Goal: Check status: Check status

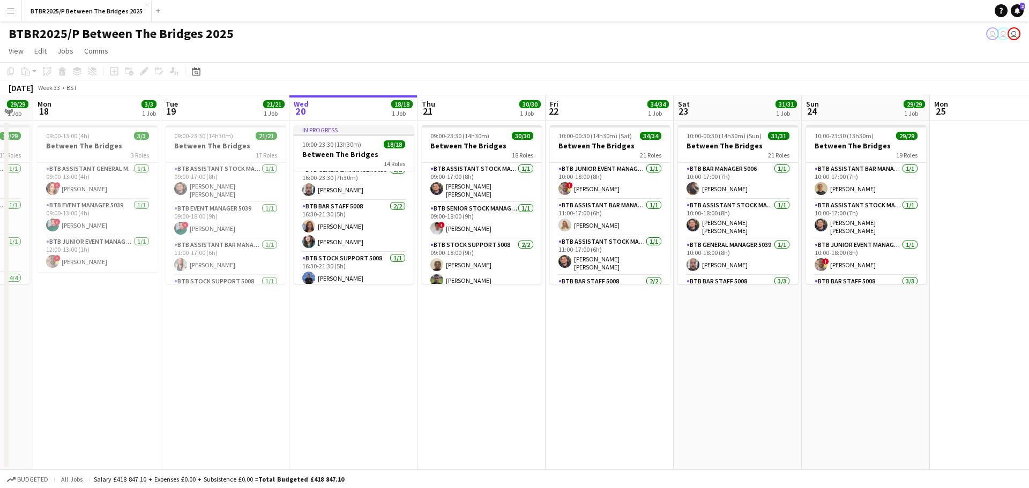
scroll to position [0, 236]
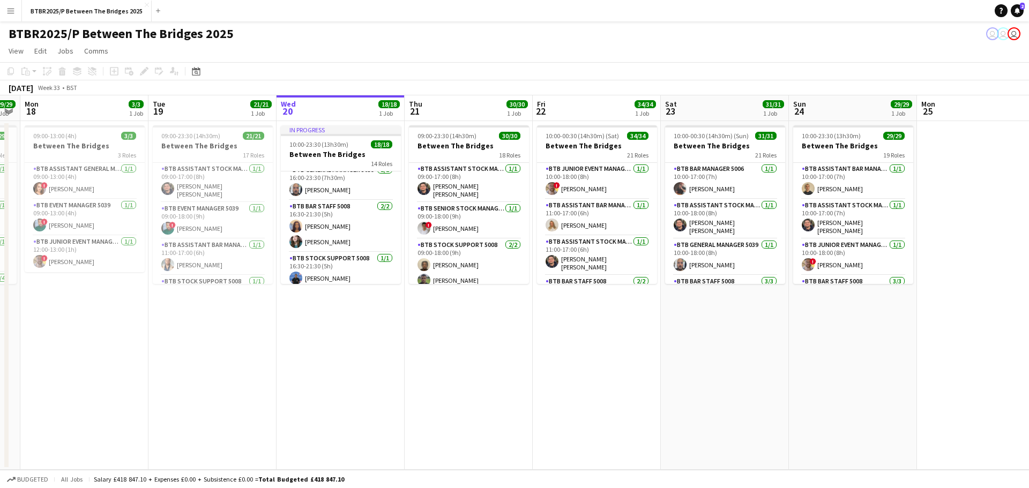
drag, startPoint x: 0, startPoint y: 0, endPoint x: 350, endPoint y: 314, distance: 470.2
click at [350, 314] on app-calendar-viewport "Sat 16 33/33 1 Job Sun 17 29/29 1 Job Mon 18 3/3 1 Job Tue 19 21/21 1 Job Wed 2…" at bounding box center [514, 282] width 1029 height 375
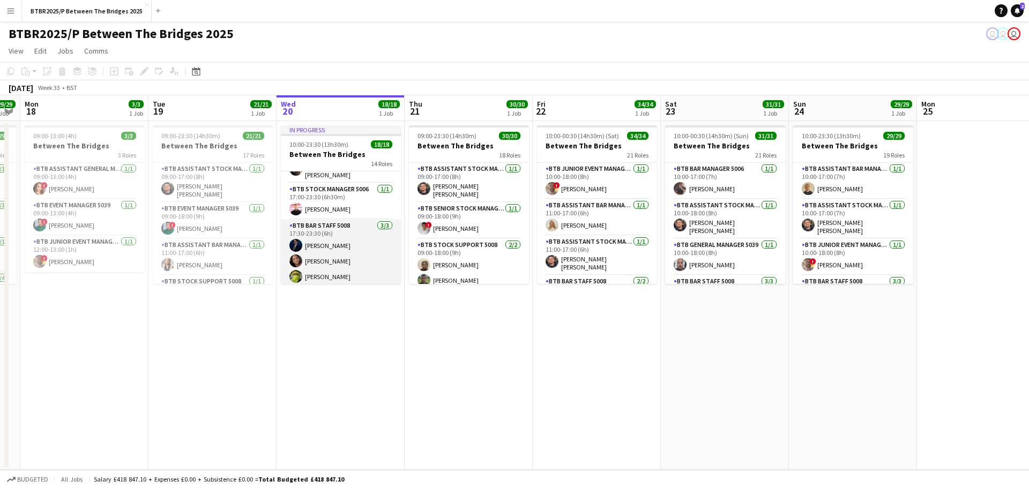
click at [330, 244] on app-card-role "BTB Bar Staff 5008 [DATE] 17:30-23:30 (6h) [PERSON_NAME] [PERSON_NAME] Remeil […" at bounding box center [341, 254] width 120 height 68
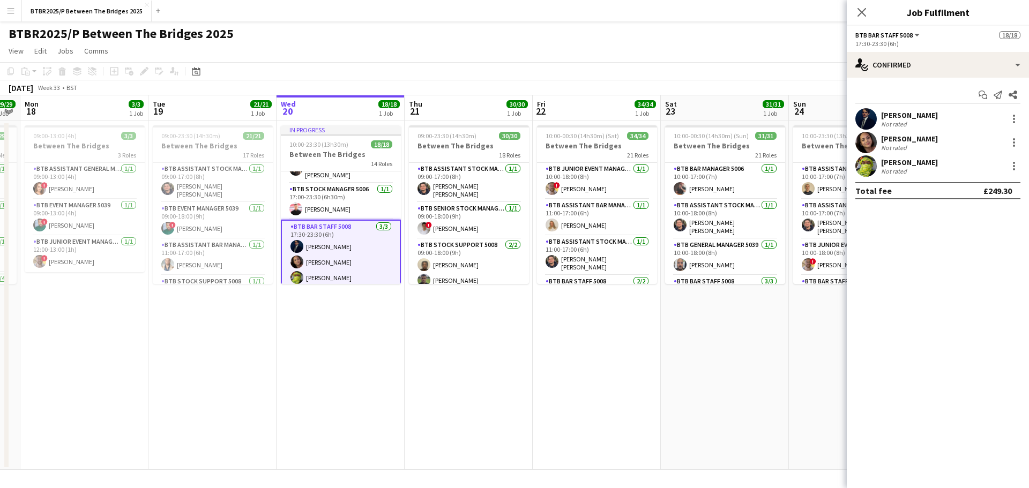
click at [916, 114] on div "[PERSON_NAME]" at bounding box center [909, 115] width 57 height 10
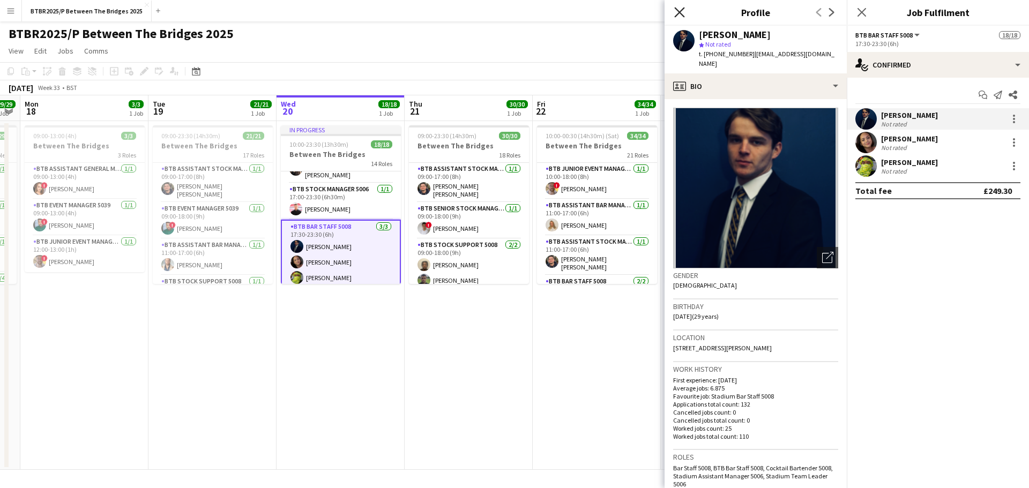
click at [677, 15] on icon at bounding box center [679, 12] width 10 height 10
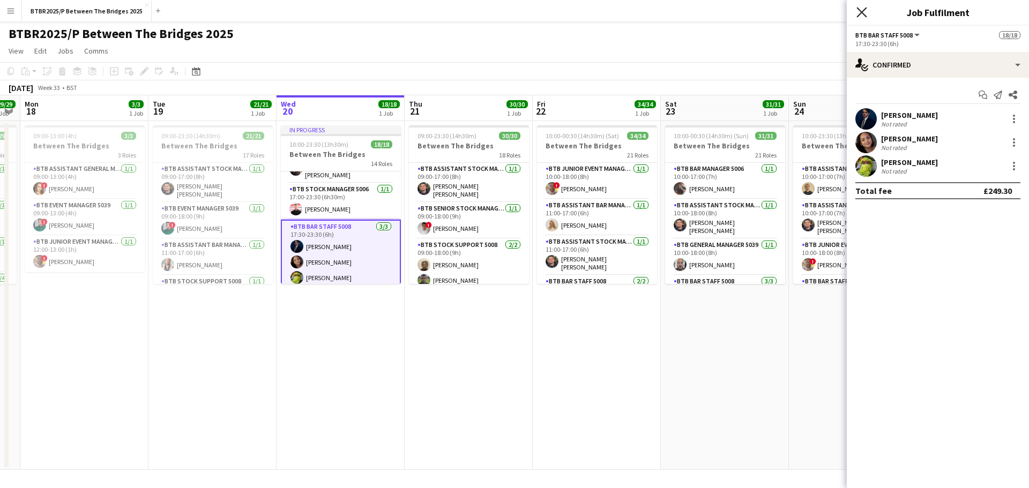
click at [862, 17] on icon "Close pop-in" at bounding box center [861, 12] width 10 height 10
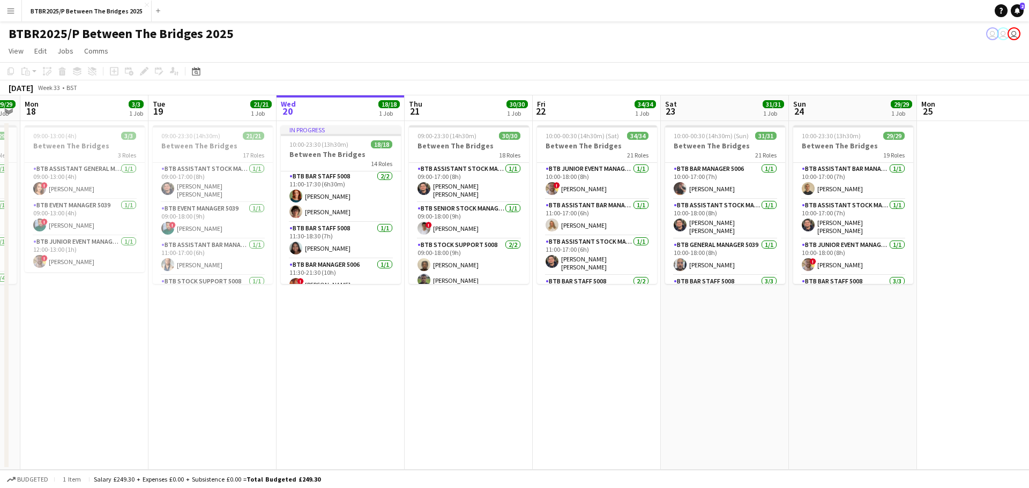
scroll to position [0, 0]
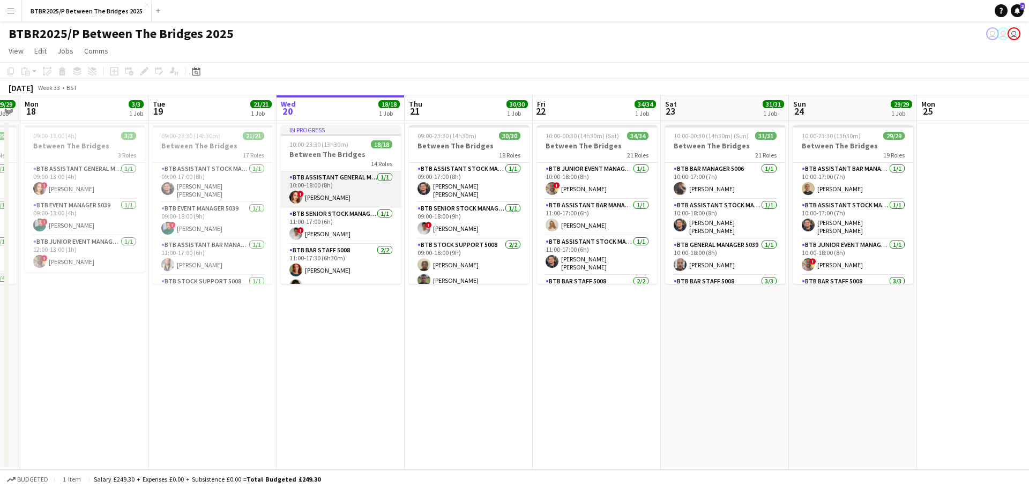
click at [369, 193] on app-card-role "BTB Assistant General Manager 5006 [DATE] 10:00-18:00 (8h) ! [PERSON_NAME]" at bounding box center [341, 190] width 120 height 36
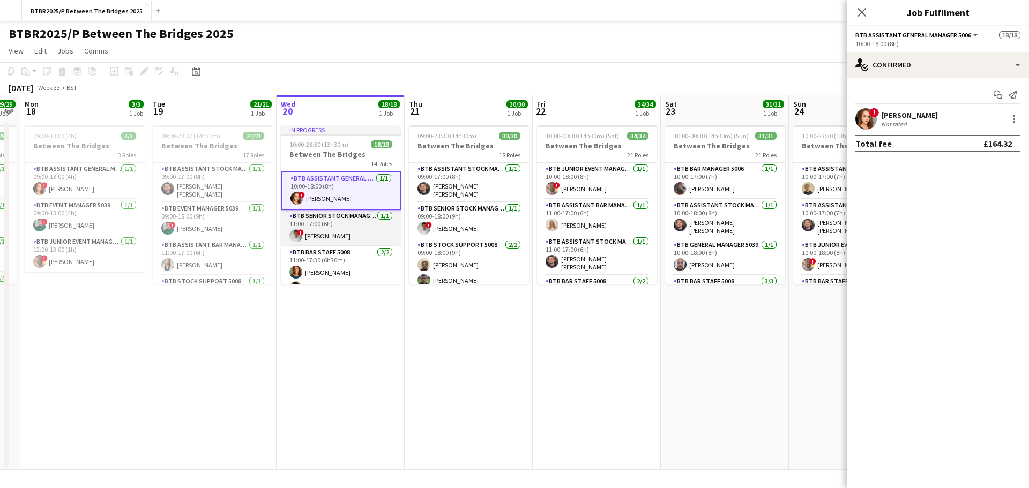
click at [360, 232] on app-card-role "BTB Senior Stock Manager 5006 [DATE] 11:00-17:00 (6h) ! [PERSON_NAME]" at bounding box center [341, 228] width 120 height 36
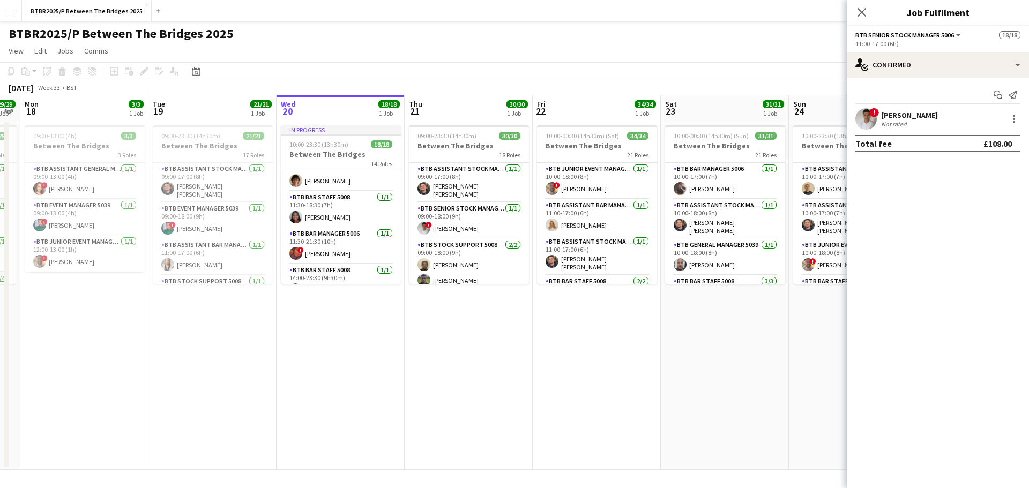
scroll to position [54, 0]
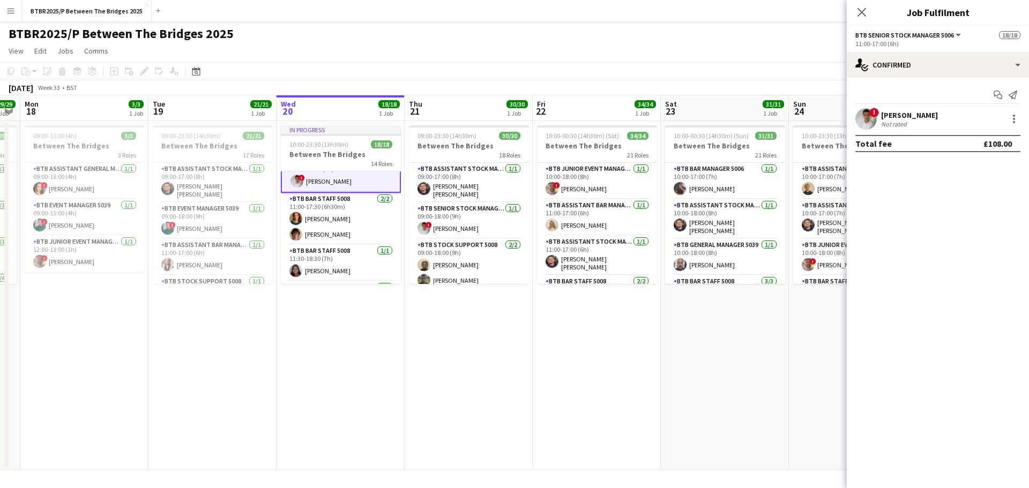
click at [360, 232] on app-card-role "BTB Bar Staff 5008 [DATE] 11:00-17:30 (6h30m) [PERSON_NAME] [PERSON_NAME]" at bounding box center [341, 219] width 120 height 52
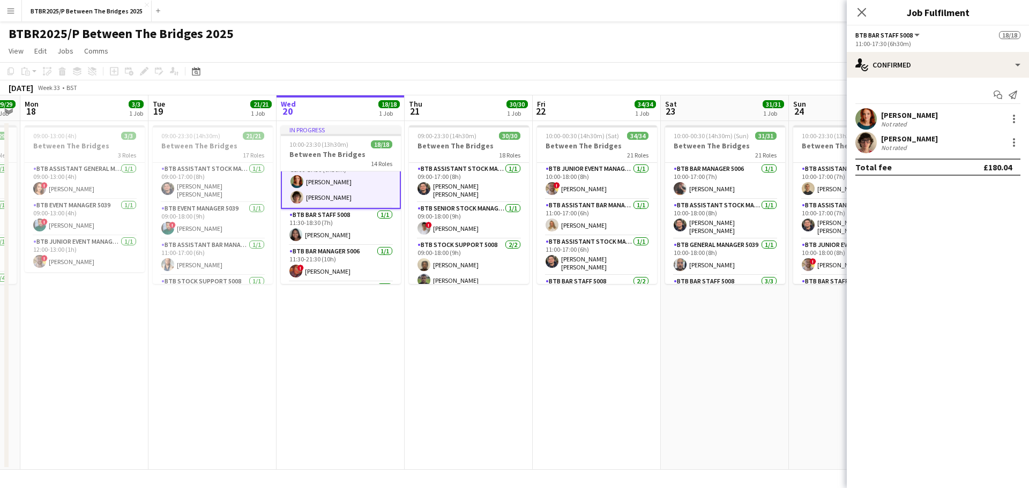
scroll to position [106, 0]
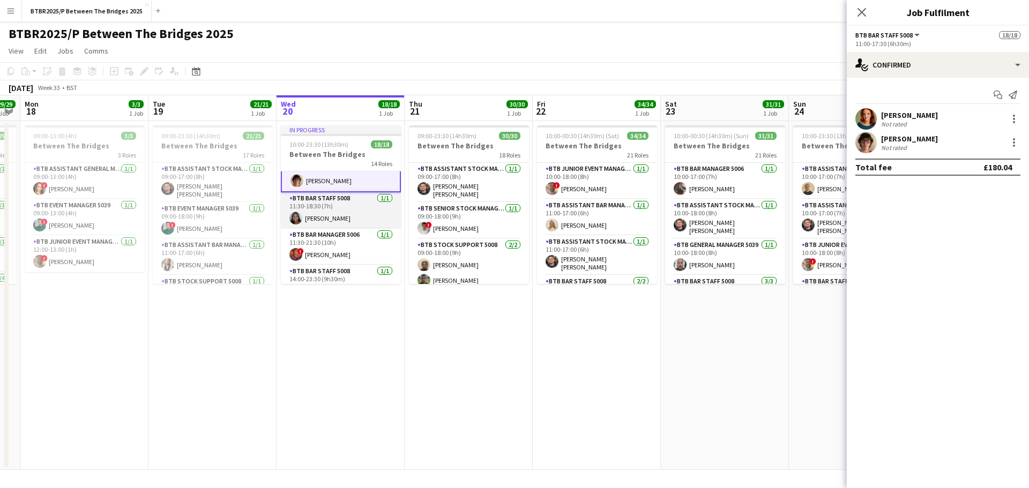
click at [360, 217] on app-card-role "BTB Bar Staff 5008 [DATE] 11:30-18:30 (7h) [PERSON_NAME]" at bounding box center [341, 210] width 120 height 36
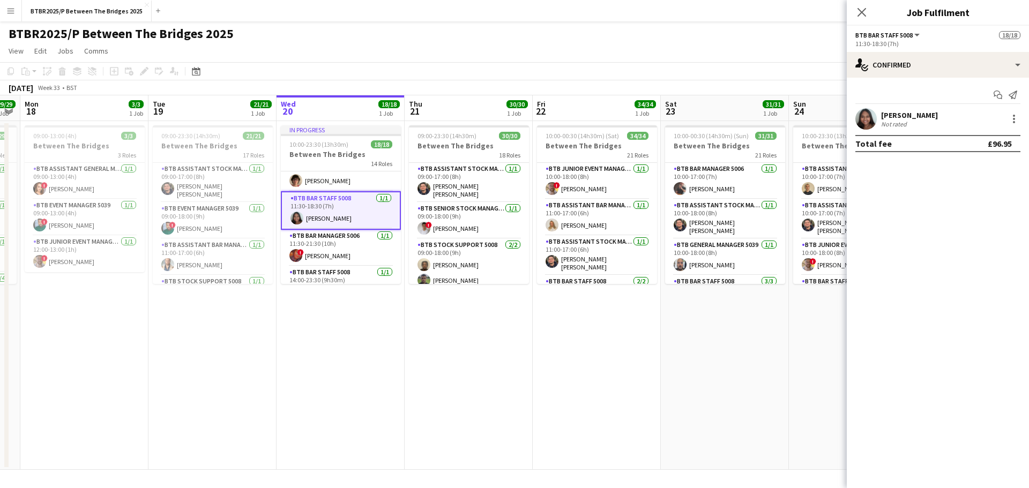
click at [415, 37] on div "BTBR2025/P Between The Bridges 2025 user user user" at bounding box center [514, 31] width 1029 height 20
